Goal: Task Accomplishment & Management: Manage account settings

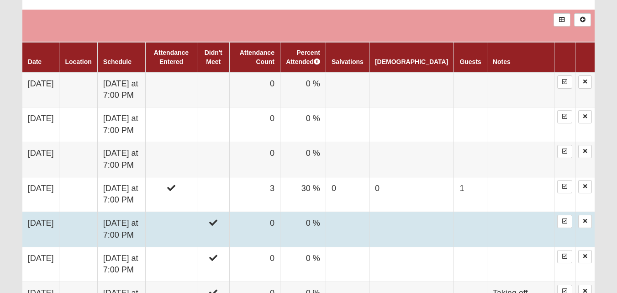
scroll to position [537, 0]
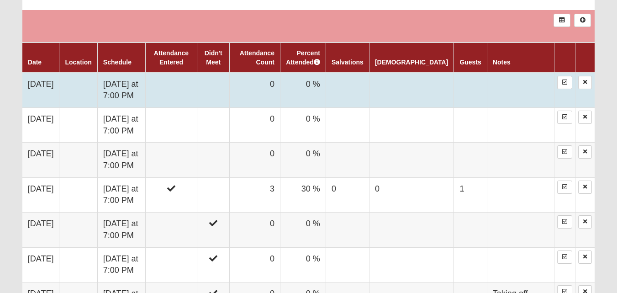
click at [128, 84] on td "Wednesday at 7:00 PM" at bounding box center [121, 90] width 48 height 35
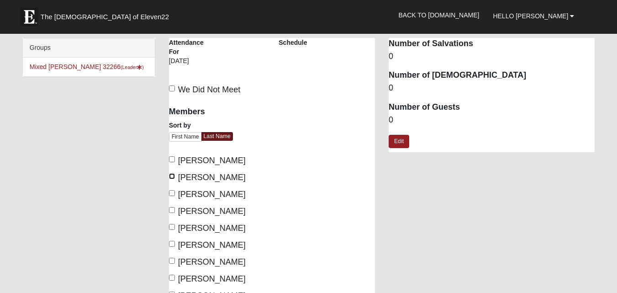
click at [170, 175] on input "Baldwin, Charlie" at bounding box center [172, 176] width 6 height 6
checkbox input "true"
click at [173, 213] on input "Carrigan, Stayci" at bounding box center [172, 210] width 6 height 6
checkbox input "true"
click at [174, 231] on label "Carter, Jonathan" at bounding box center [207, 228] width 77 height 12
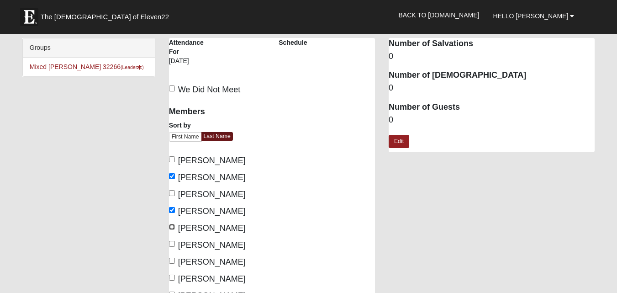
click at [174, 230] on input "Carter, Jonathan" at bounding box center [172, 227] width 6 height 6
checkbox input "true"
click at [174, 246] on input "Carter, Kelly" at bounding box center [172, 244] width 6 height 6
checkbox input "true"
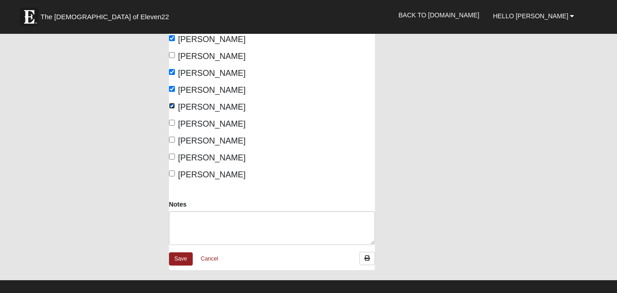
scroll to position [139, 0]
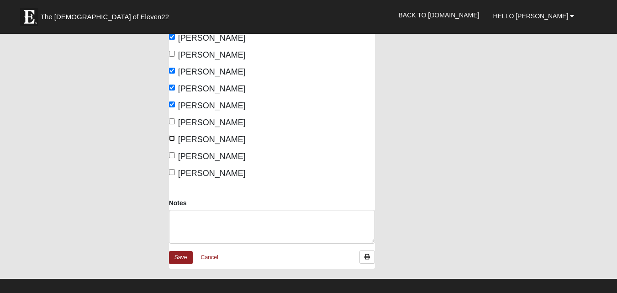
click at [172, 137] on input "Phillips, Jeff" at bounding box center [172, 138] width 6 height 6
checkbox input "true"
click at [172, 152] on label "Phillips, Kim" at bounding box center [207, 156] width 77 height 12
click at [172, 152] on input "Phillips, Kim" at bounding box center [172, 155] width 6 height 6
checkbox input "true"
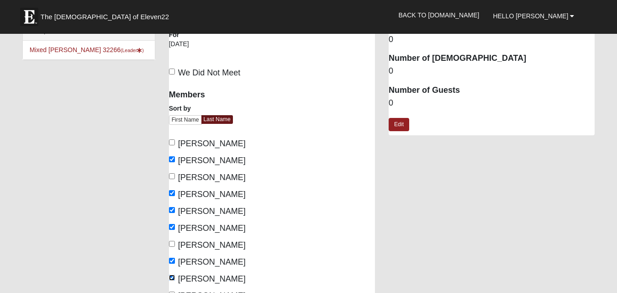
scroll to position [0, 0]
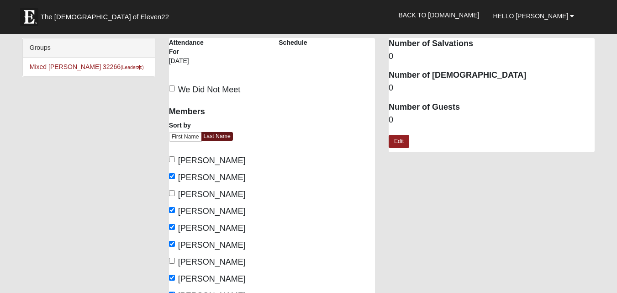
click at [401, 118] on dd "0" at bounding box center [492, 120] width 206 height 12
click at [397, 116] on dd "0" at bounding box center [492, 120] width 206 height 12
click at [392, 117] on dd "0" at bounding box center [492, 120] width 206 height 12
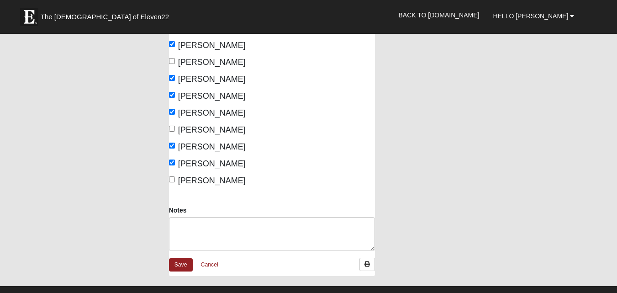
scroll to position [143, 0]
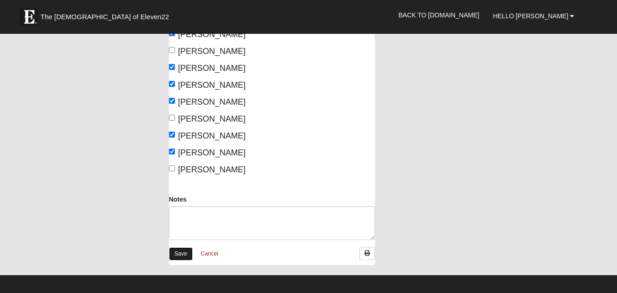
click at [179, 255] on link "Save" at bounding box center [181, 253] width 24 height 13
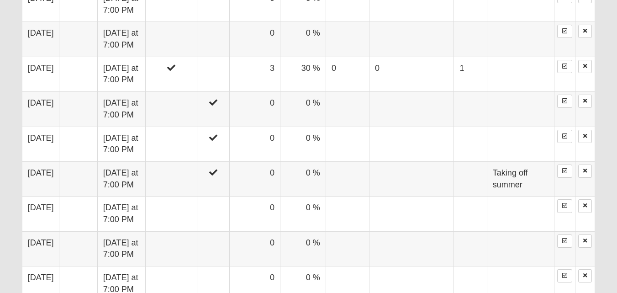
scroll to position [455, 0]
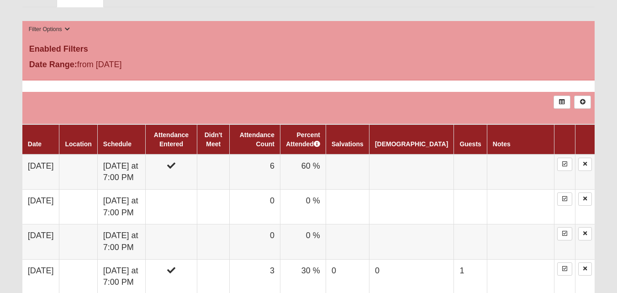
click at [570, 70] on div "Date Range: from 9/7/2022" at bounding box center [308, 65] width 572 height 15
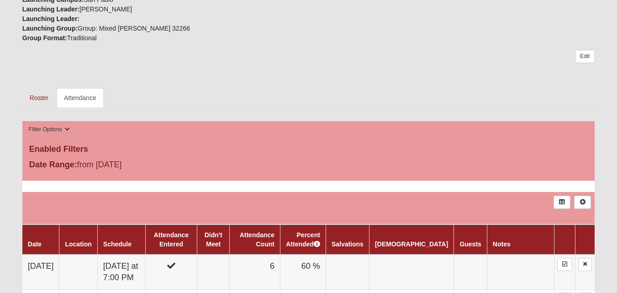
scroll to position [369, 0]
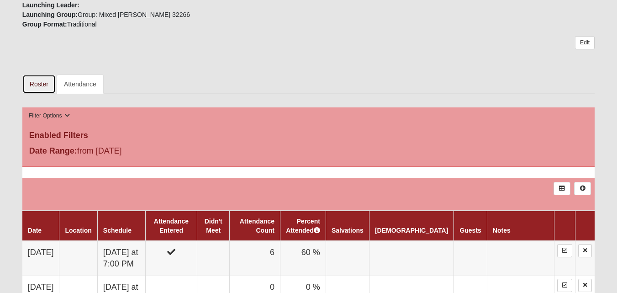
click at [38, 75] on link "Roster" at bounding box center [38, 83] width 33 height 19
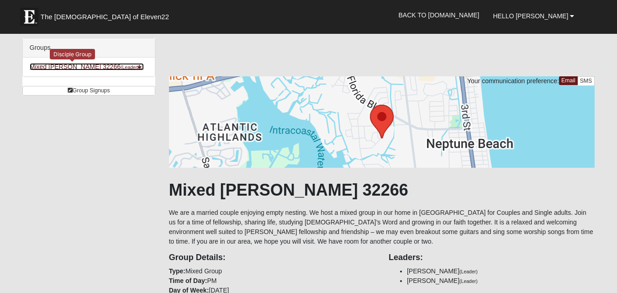
click at [50, 67] on link "Mixed Carter 32266 (Leader )" at bounding box center [87, 66] width 114 height 7
click at [50, 67] on link "Mixed [PERSON_NAME] 32266 (Leader )" at bounding box center [87, 66] width 114 height 7
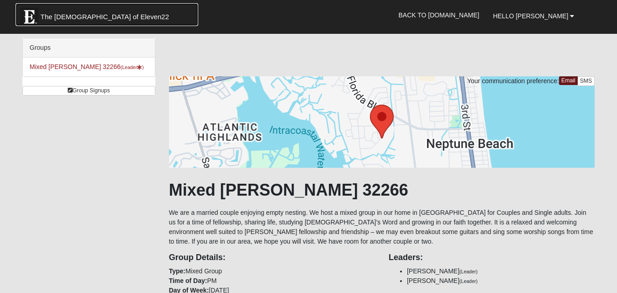
click at [58, 19] on span "The [DEMOGRAPHIC_DATA] of Eleven22" at bounding box center [105, 16] width 128 height 9
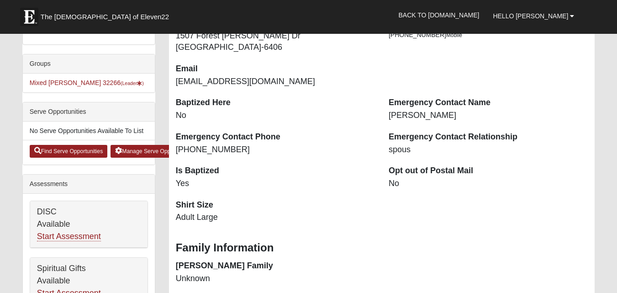
scroll to position [193, 0]
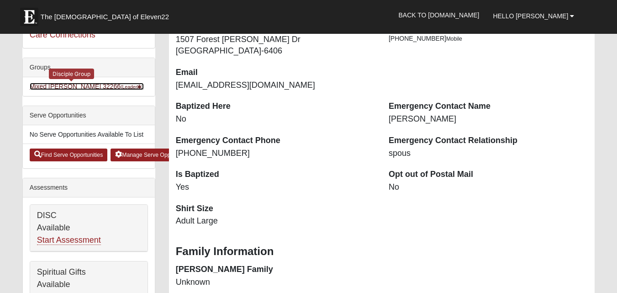
click at [63, 88] on link "Mixed [PERSON_NAME] 32266 (Leader )" at bounding box center [87, 86] width 114 height 7
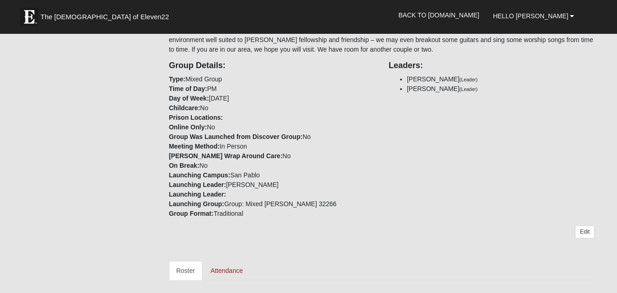
scroll to position [192, 0]
click at [586, 233] on link "Edit" at bounding box center [585, 231] width 20 height 13
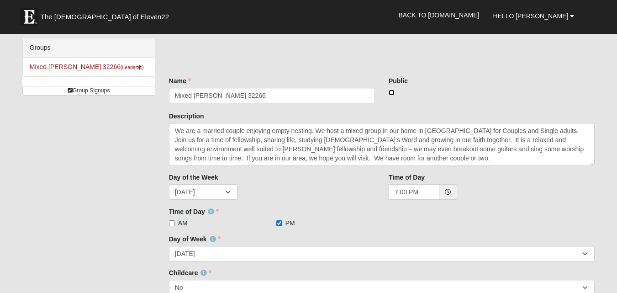
click at [391, 92] on input "checkbox" at bounding box center [392, 93] width 6 height 6
checkbox input "true"
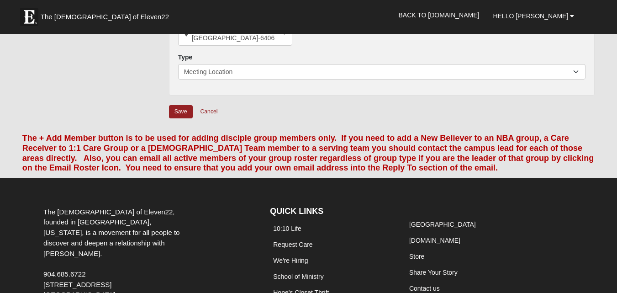
scroll to position [384, 0]
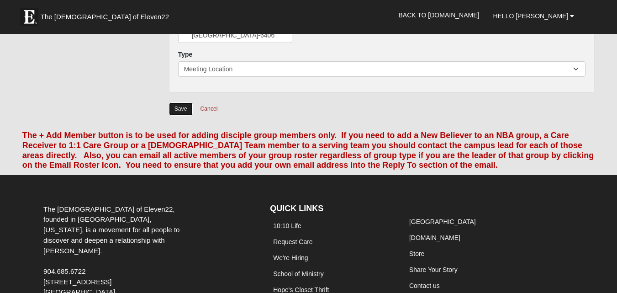
click at [183, 109] on input "Save" at bounding box center [181, 108] width 24 height 13
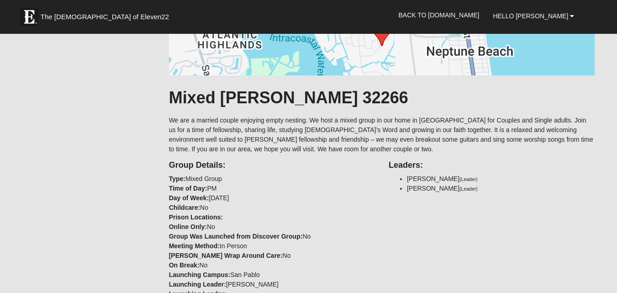
scroll to position [0, 0]
